Goal: Information Seeking & Learning: Find specific fact

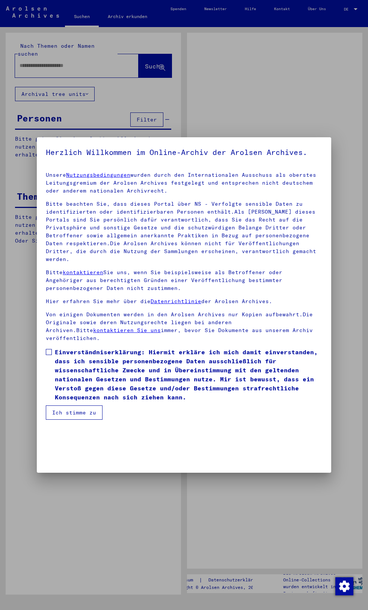
type input "**********"
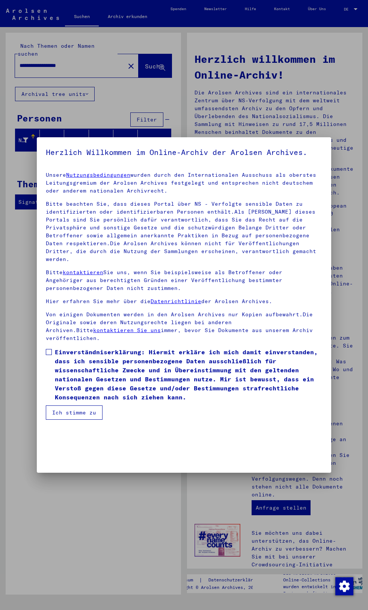
scroll to position [194, 0]
click at [58, 477] on div at bounding box center [184, 305] width 368 height 610
click at [19, 489] on div at bounding box center [184, 305] width 368 height 610
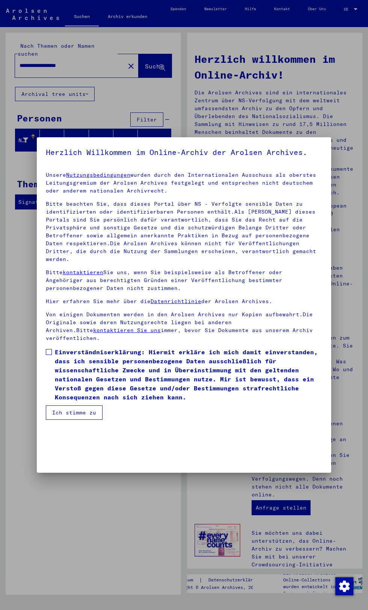
click at [25, 504] on div at bounding box center [184, 305] width 368 height 610
click at [63, 474] on div at bounding box center [184, 305] width 368 height 610
click at [44, 401] on mat-dialog-content "Unsere Nutzungsbedingungen wurden durch den Internationalen Ausschuss als obers…" at bounding box center [184, 293] width 295 height 254
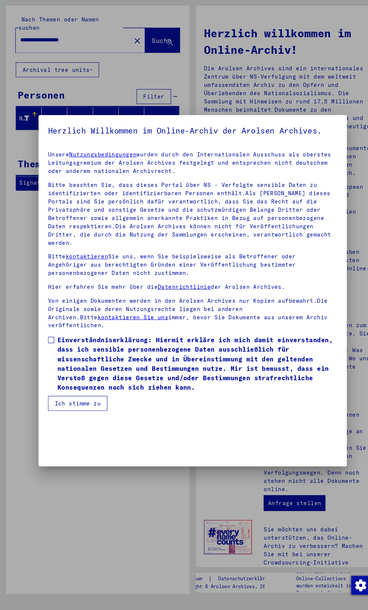
scroll to position [0, 0]
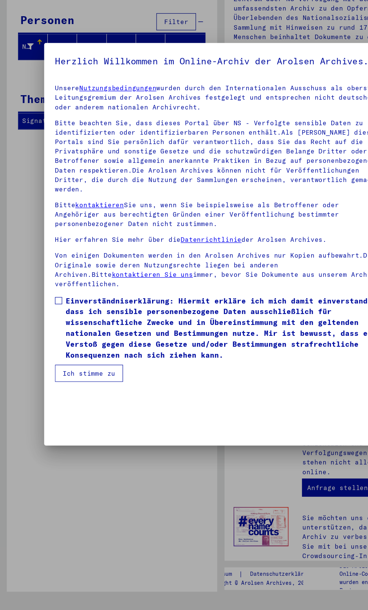
click at [30, 401] on div at bounding box center [184, 305] width 368 height 610
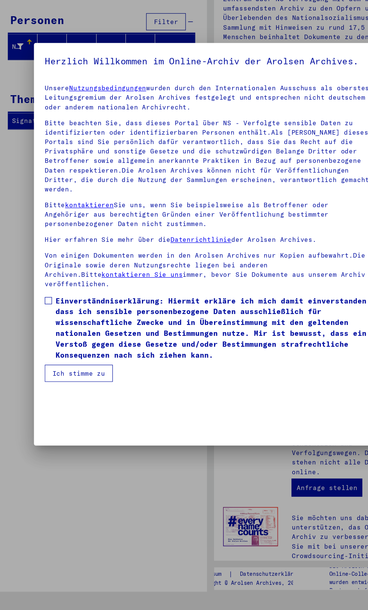
scroll to position [194, 0]
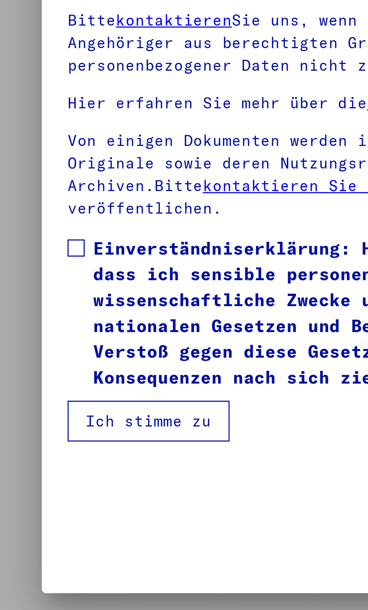
click at [46, 355] on span at bounding box center [49, 352] width 6 height 6
click at [52, 419] on button "Ich stimme zu" at bounding box center [74, 412] width 57 height 14
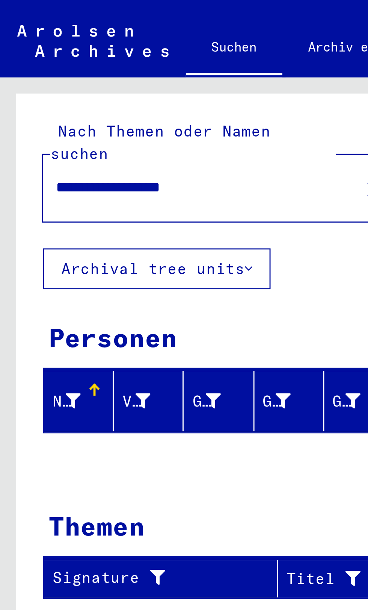
scroll to position [49, 0]
click at [30, 168] on div "**********" at bounding box center [94, 316] width 176 height 567
click at [27, 196] on div "Signature" at bounding box center [57, 202] width 79 height 12
click at [23, 196] on div "Signature" at bounding box center [57, 202] width 79 height 12
click at [20, 169] on div "**********" at bounding box center [94, 316] width 176 height 567
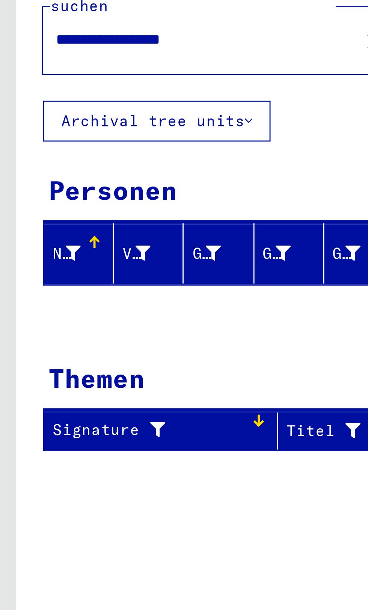
click at [83, 196] on div "Signature" at bounding box center [57, 202] width 79 height 12
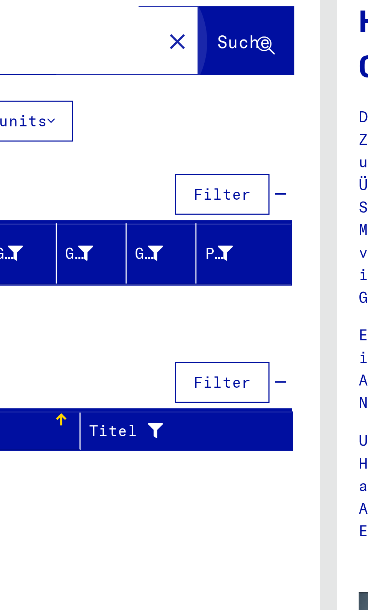
click at [140, 66] on button "Suche" at bounding box center [155, 65] width 33 height 23
click at [139, 62] on button "Suche" at bounding box center [155, 65] width 33 height 23
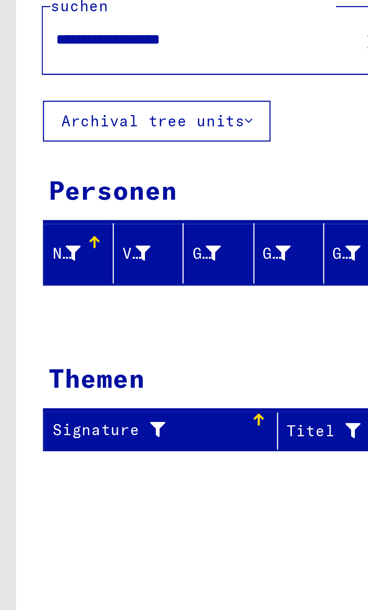
scroll to position [1, 0]
click at [28, 87] on button "Archival tree units" at bounding box center [55, 94] width 80 height 14
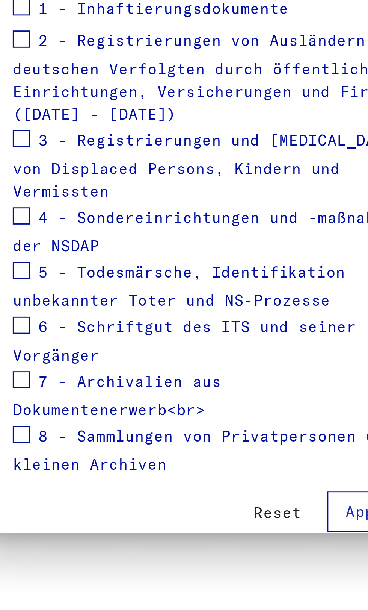
click at [29, 319] on span at bounding box center [29, 316] width 6 height 6
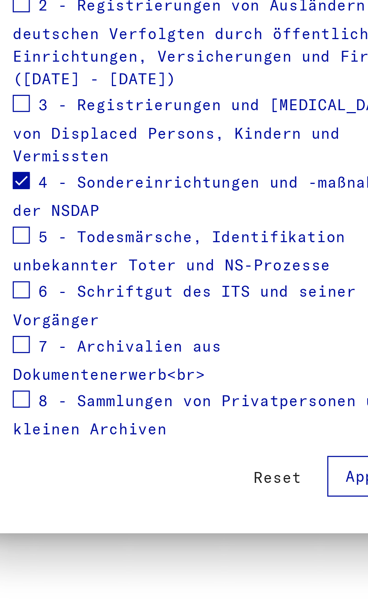
scroll to position [58, 0]
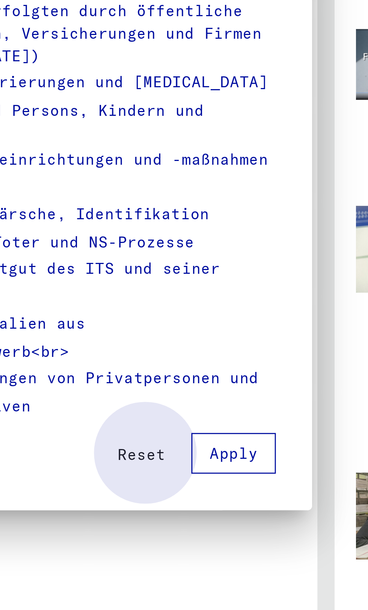
click at [144, 415] on button "Apply" at bounding box center [152, 407] width 30 height 14
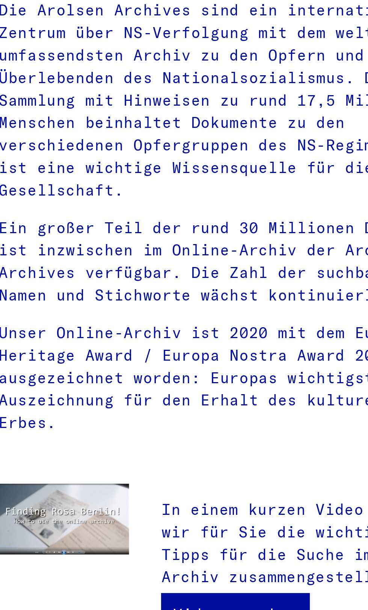
scroll to position [33, 0]
